Goal: Task Accomplishment & Management: Manage account settings

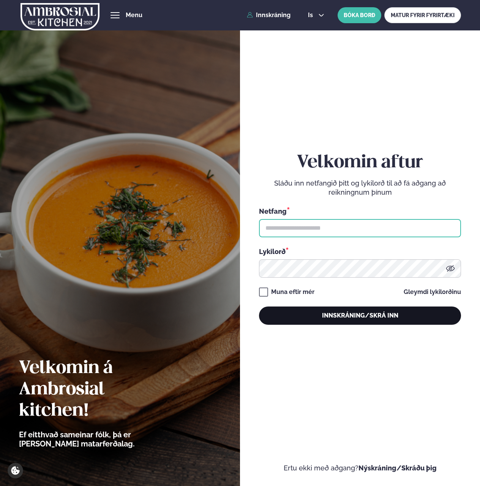
type input "**********"
click at [389, 315] on button "Innskráning/Skrá inn" at bounding box center [360, 315] width 202 height 18
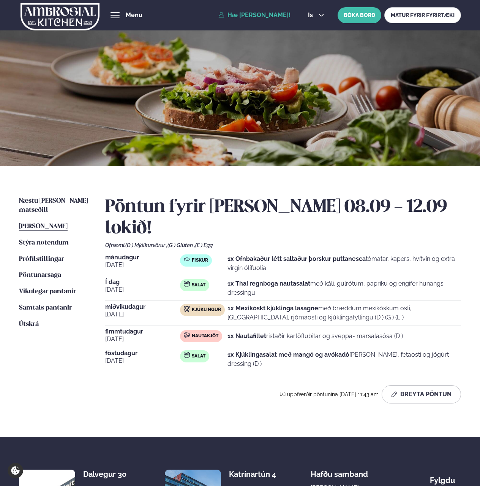
scroll to position [0, 0]
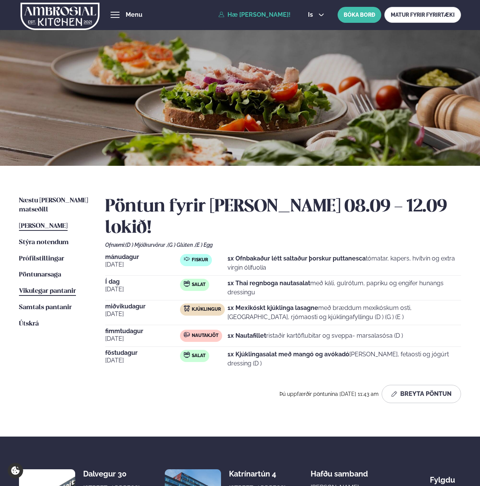
click at [53, 288] on span "Vikulegar pantanir" at bounding box center [47, 291] width 57 height 6
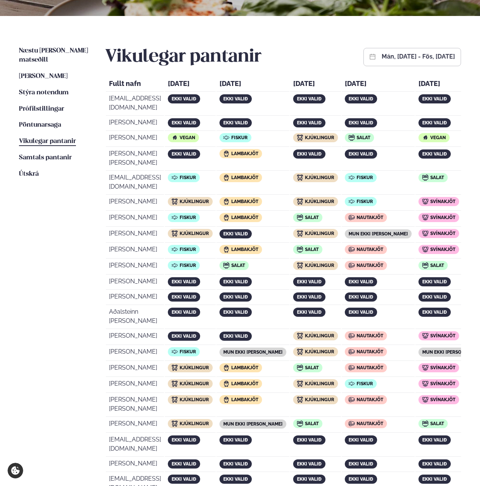
scroll to position [148, 0]
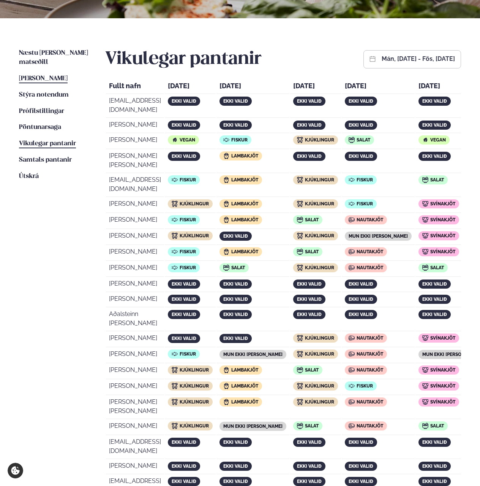
click at [43, 75] on span "[PERSON_NAME]" at bounding box center [43, 78] width 49 height 6
